Goal: Register for event/course

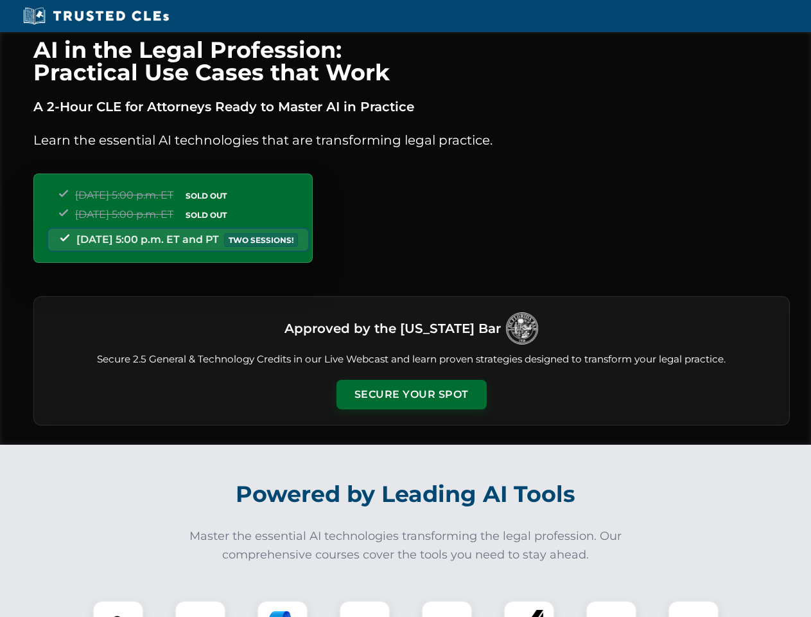
click at [411, 394] on button "Secure Your Spot" at bounding box center [412, 395] width 150 height 30
click at [118, 608] on img at bounding box center [118, 625] width 37 height 37
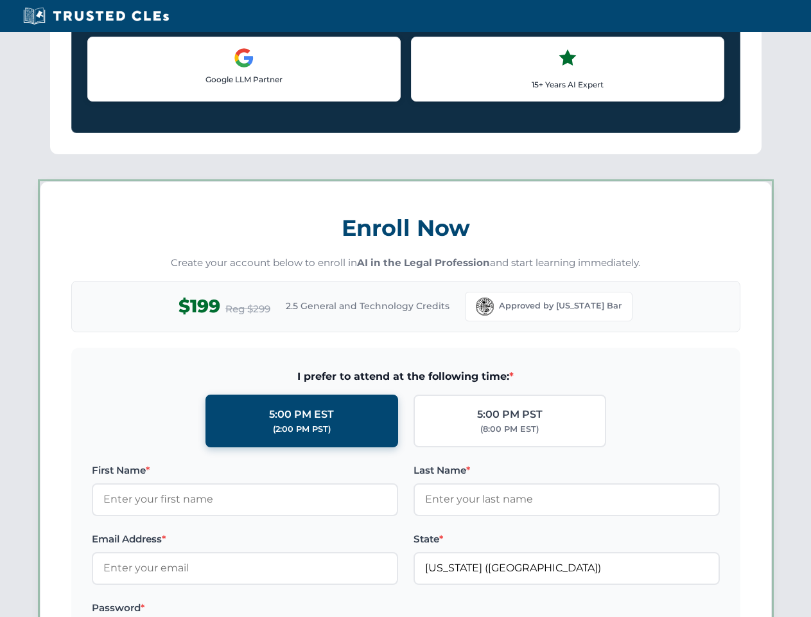
click at [283, 608] on label "Password *" at bounding box center [245, 607] width 306 height 15
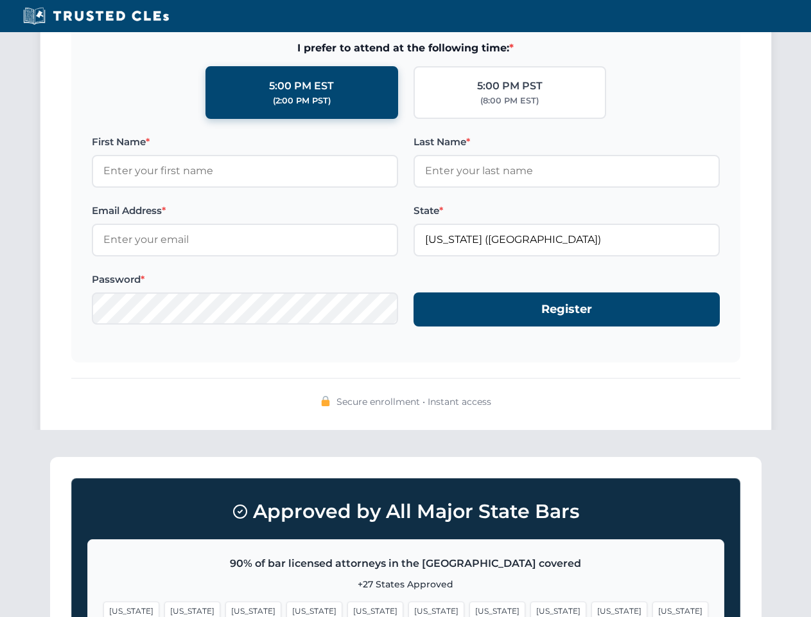
click at [592, 608] on span "[US_STATE]" at bounding box center [620, 610] width 56 height 19
